Goal: Use online tool/utility: Utilize a website feature to perform a specific function

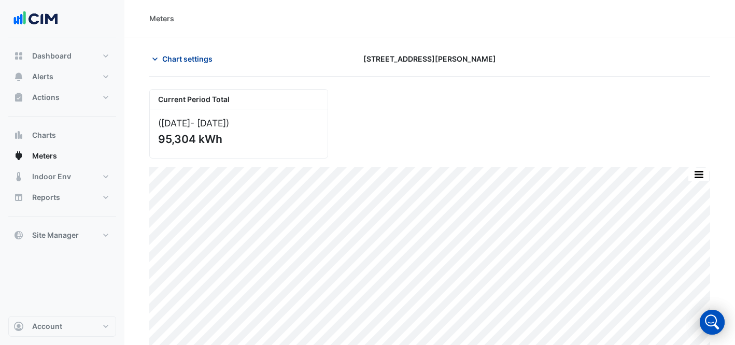
click at [172, 59] on span "Chart settings" at bounding box center [187, 58] width 50 height 11
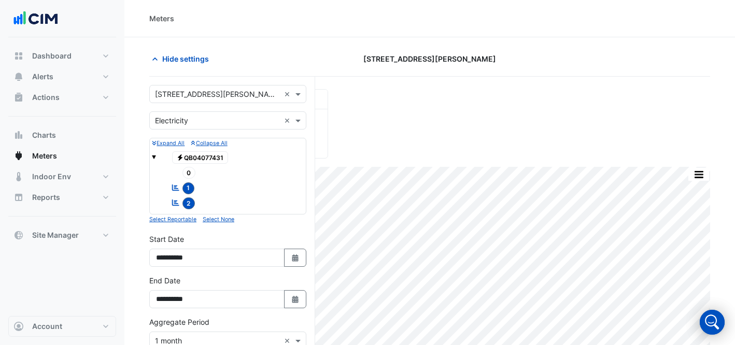
click at [194, 94] on input "text" at bounding box center [217, 94] width 125 height 11
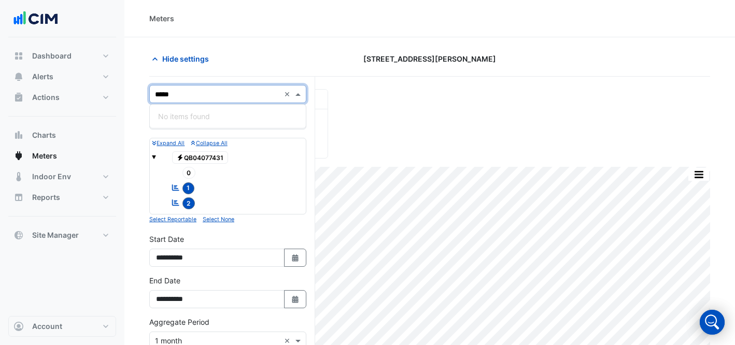
type input "****"
click at [210, 120] on span "[STREET_ADDRESS][PERSON_NAME]" at bounding box center [221, 116] width 126 height 9
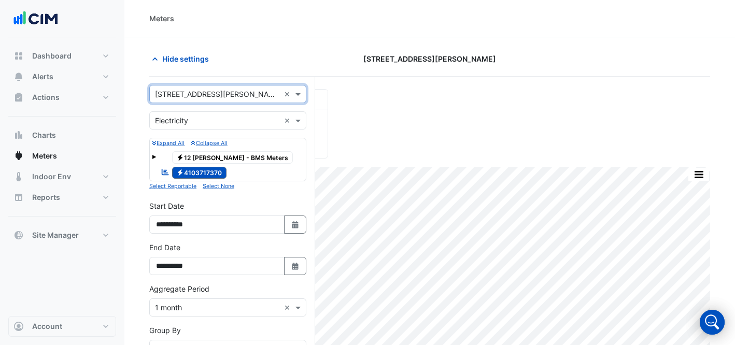
click at [194, 116] on input "text" at bounding box center [217, 121] width 125 height 11
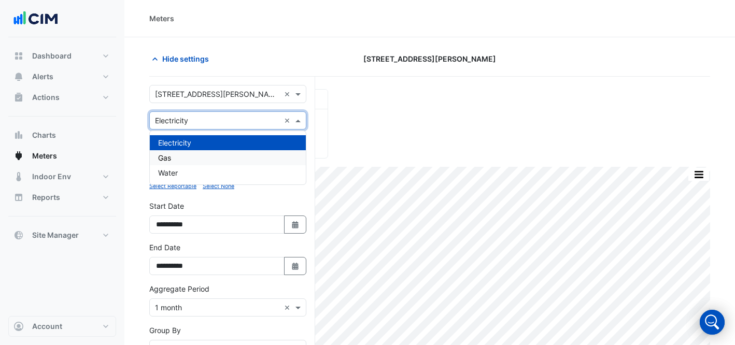
click at [188, 164] on div "Gas" at bounding box center [228, 157] width 156 height 15
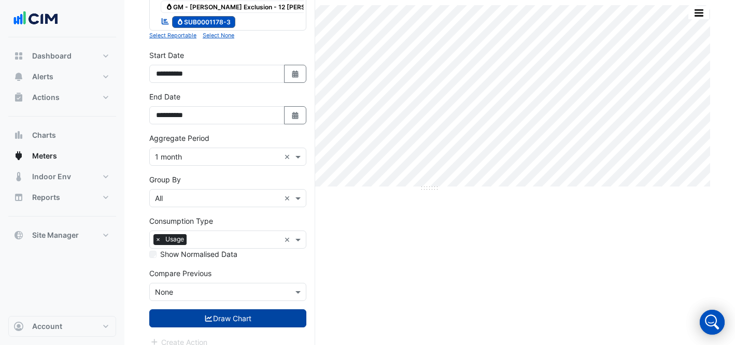
click at [233, 309] on button "Draw Chart" at bounding box center [227, 318] width 157 height 18
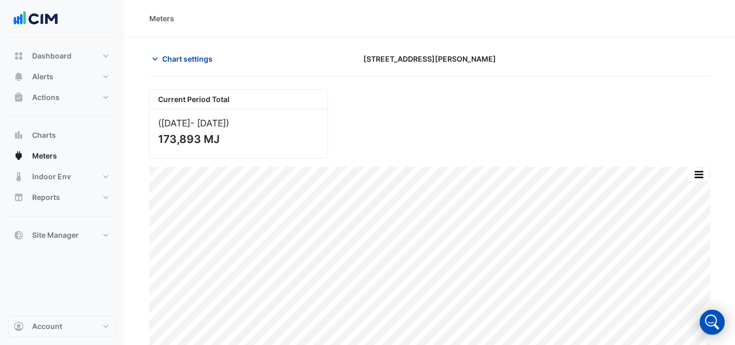
click at [177, 56] on span "Chart settings" at bounding box center [187, 58] width 50 height 11
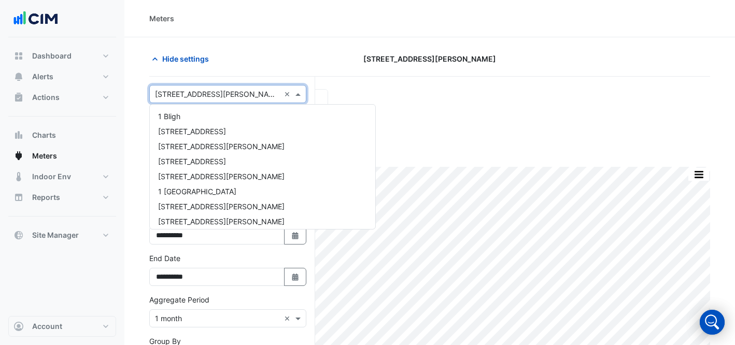
click at [185, 100] on div "Select a Site × [STREET_ADDRESS][PERSON_NAME] ×" at bounding box center [227, 94] width 157 height 18
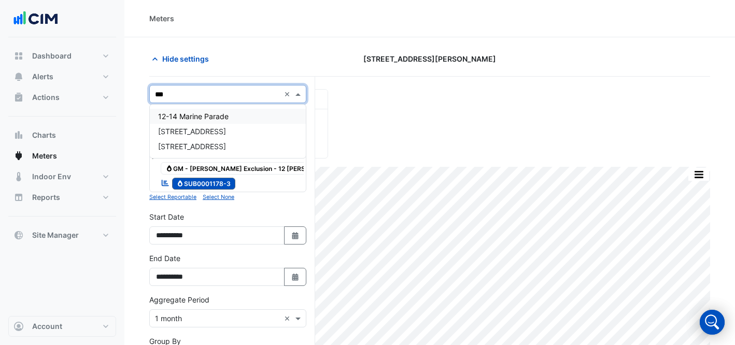
type input "****"
click at [194, 120] on span "[STREET_ADDRESS]" at bounding box center [192, 116] width 68 height 9
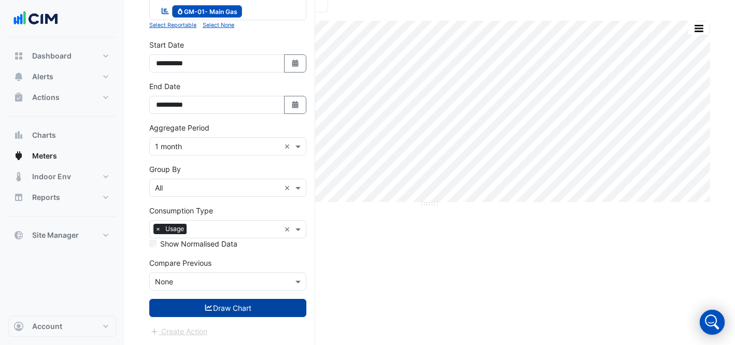
click at [240, 315] on button "Draw Chart" at bounding box center [227, 308] width 157 height 18
